Goal: Information Seeking & Learning: Check status

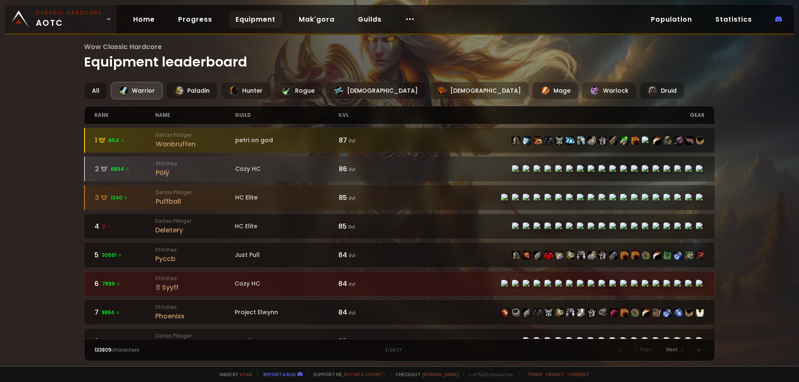
click at [53, 22] on span "Classic Hardcore AOTC" at bounding box center [69, 19] width 67 height 20
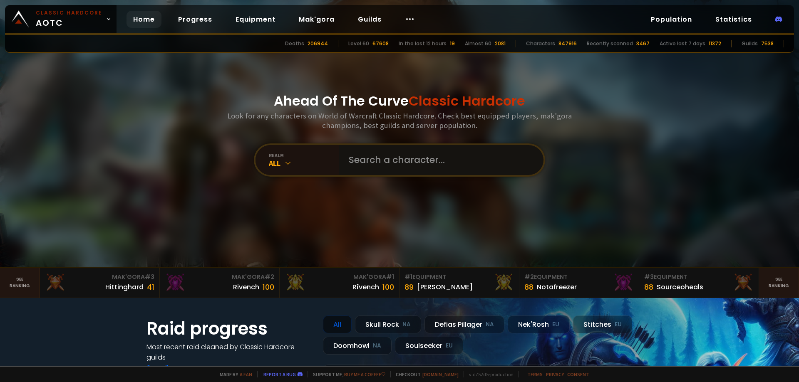
click at [398, 147] on input "text" at bounding box center [439, 160] width 190 height 30
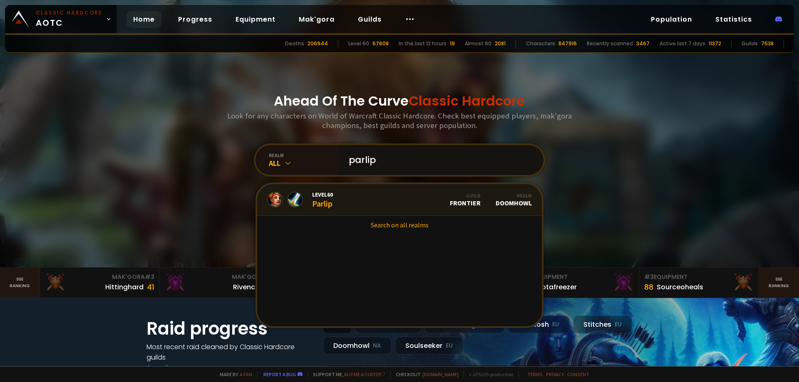
type input "parlip"
click at [324, 195] on span "Level 60" at bounding box center [322, 194] width 21 height 7
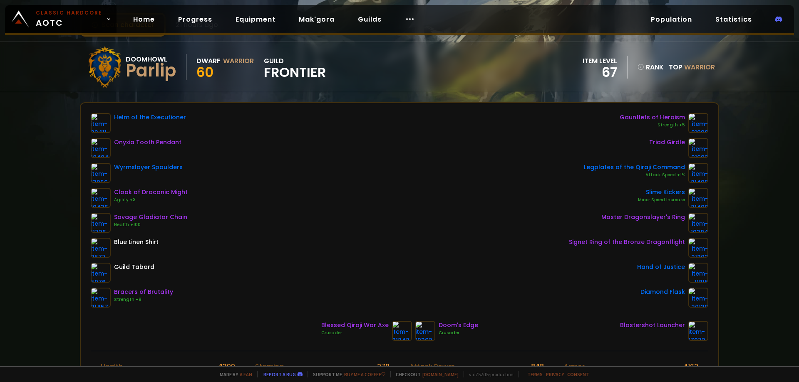
scroll to position [42, 0]
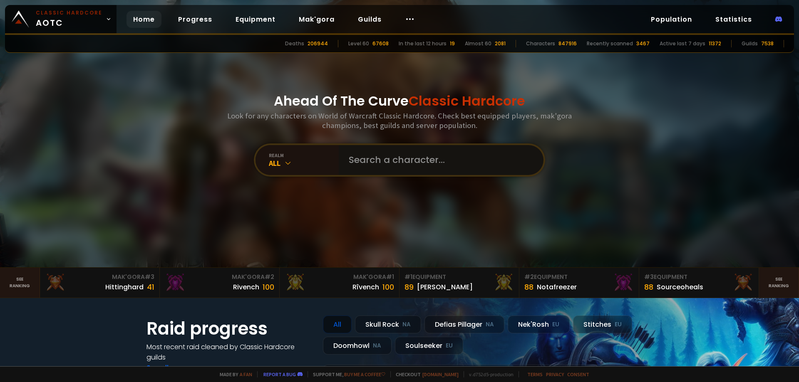
click at [370, 160] on input "text" at bounding box center [439, 160] width 190 height 30
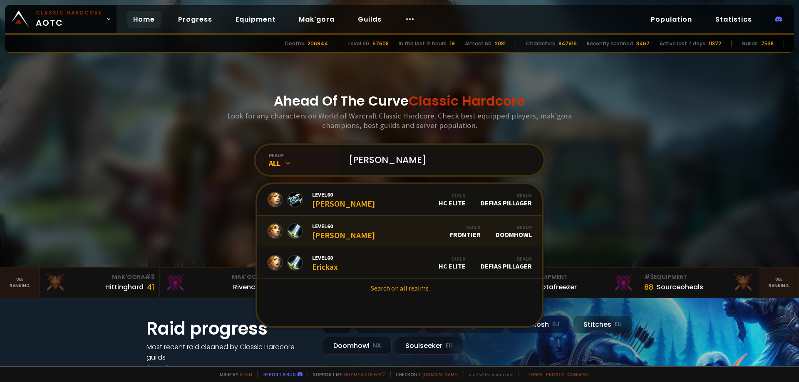
type input "[PERSON_NAME]"
click at [364, 234] on link "Level 60 [PERSON_NAME] Guild Frontier Realm Doomhowl" at bounding box center [399, 232] width 284 height 32
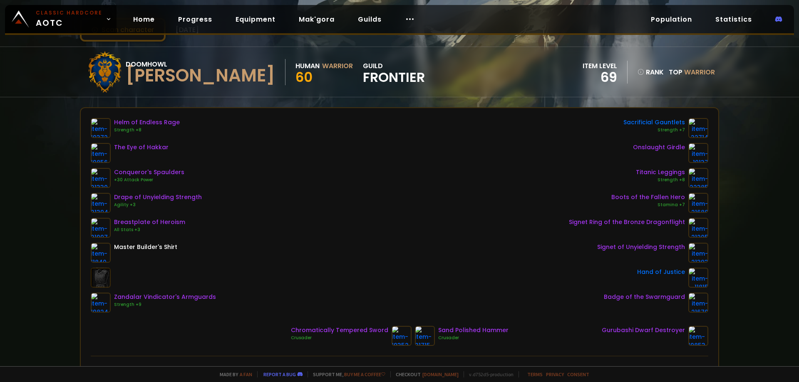
scroll to position [42, 0]
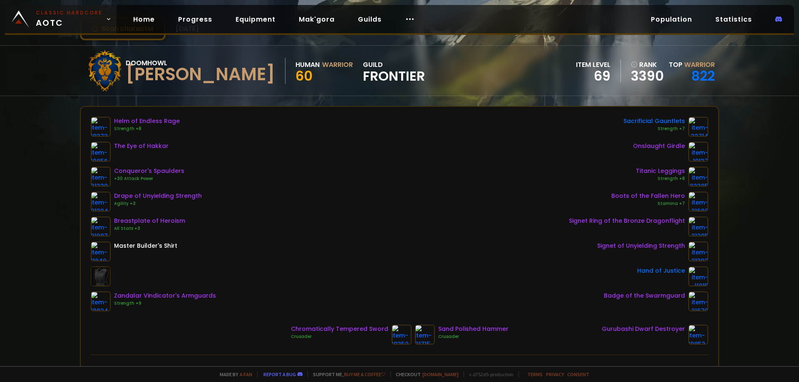
click at [58, 30] on link "Classic Hardcore AOTC" at bounding box center [60, 19] width 111 height 28
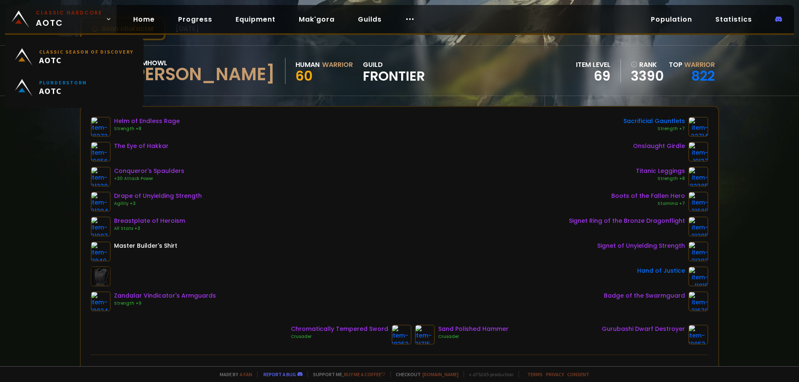
click at [59, 26] on span "Classic Hardcore AOTC" at bounding box center [69, 19] width 67 height 20
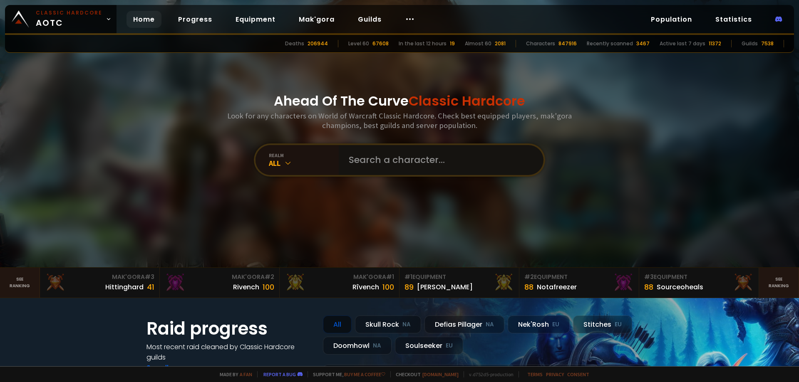
click at [356, 161] on input "text" at bounding box center [439, 160] width 190 height 30
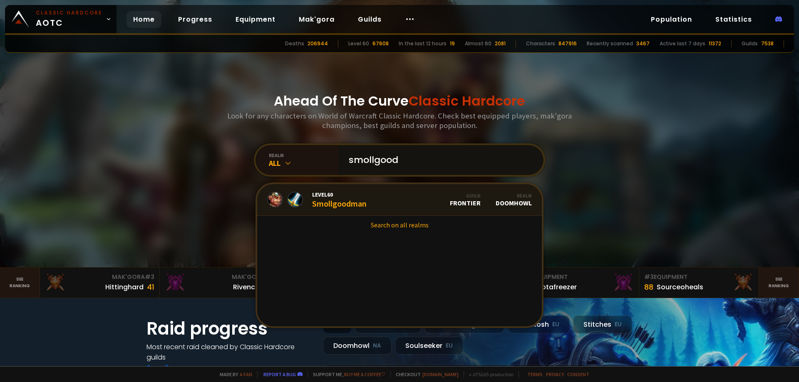
type input "smollgood"
click at [391, 204] on link "Level 60 Smollgoodman Guild Frontier Realm Doomhowl" at bounding box center [399, 200] width 284 height 32
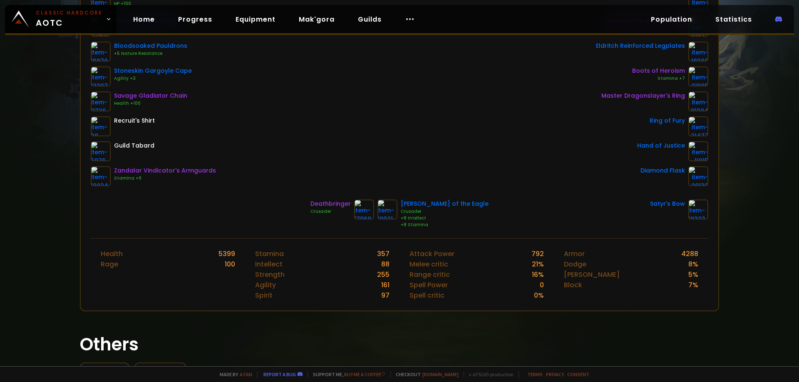
scroll to position [244, 0]
